Goal: Task Accomplishment & Management: Use online tool/utility

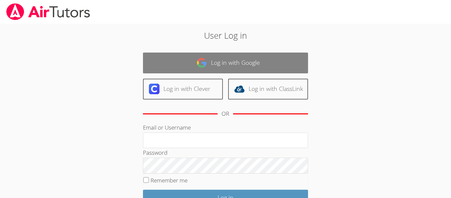
click at [259, 53] on link "Log in with Google" at bounding box center [225, 63] width 165 height 21
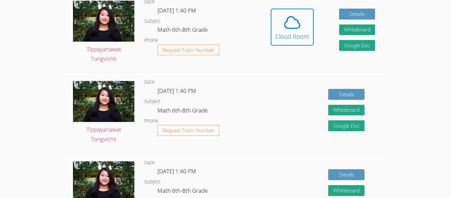
scroll to position [206, 0]
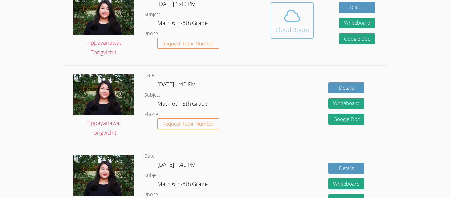
click at [292, 22] on icon at bounding box center [292, 16] width 15 height 12
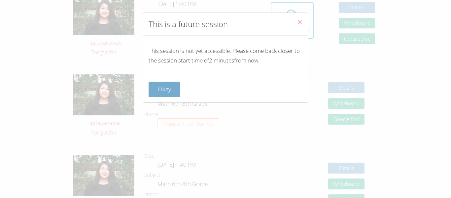
click at [174, 85] on button "Okay" at bounding box center [165, 90] width 32 height 16
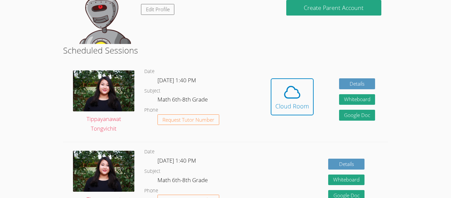
scroll to position [129, 0]
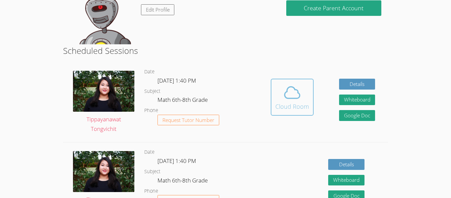
click at [292, 89] on icon at bounding box center [292, 92] width 19 height 19
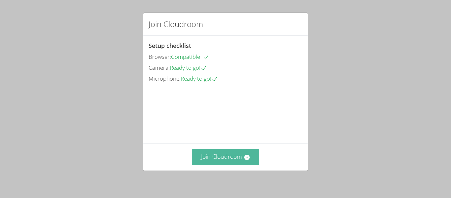
click at [234, 156] on button "Join Cloudroom" at bounding box center [226, 157] width 68 height 16
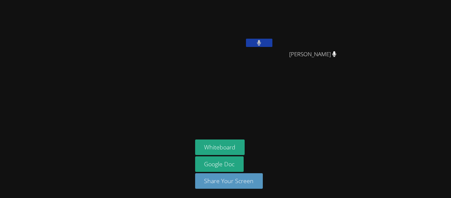
click at [255, 37] on video at bounding box center [234, 25] width 79 height 44
click at [258, 43] on icon at bounding box center [259, 43] width 4 height 6
click at [256, 42] on icon at bounding box center [259, 43] width 7 height 6
click at [256, 42] on button at bounding box center [259, 43] width 26 height 8
click at [256, 42] on icon at bounding box center [259, 43] width 7 height 6
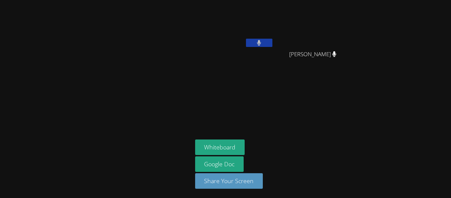
click at [260, 44] on icon at bounding box center [259, 43] width 4 height 6
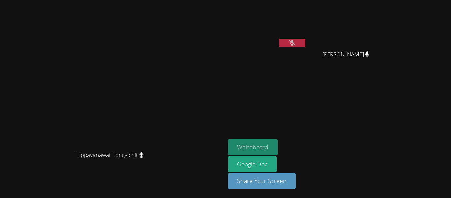
click at [278, 142] on button "Whiteboard" at bounding box center [253, 147] width 50 height 16
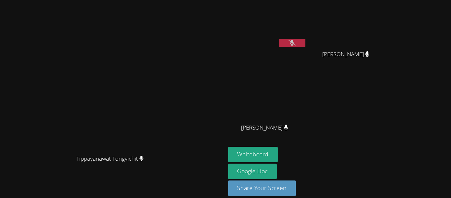
click at [306, 43] on button at bounding box center [292, 43] width 26 height 8
click at [296, 40] on icon at bounding box center [292, 43] width 7 height 6
click at [306, 40] on button at bounding box center [292, 43] width 26 height 8
